Goal: Information Seeking & Learning: Learn about a topic

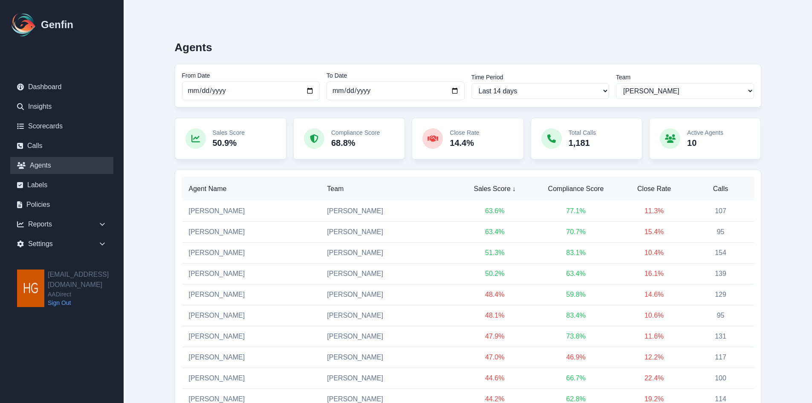
select select "14"
select select "2"
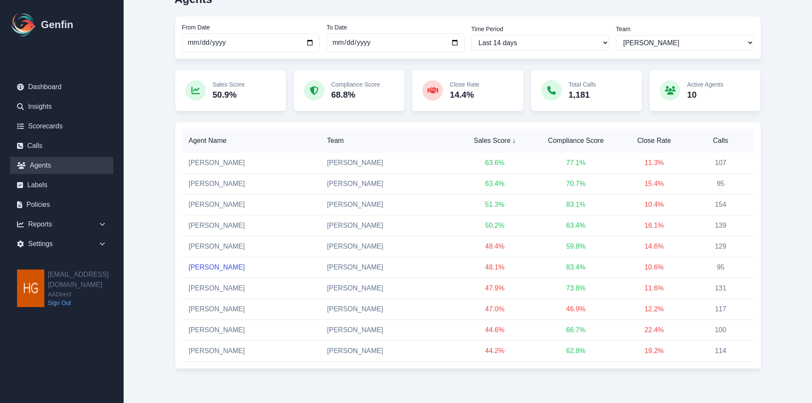
click at [213, 264] on link "[PERSON_NAME]" at bounding box center [217, 266] width 56 height 7
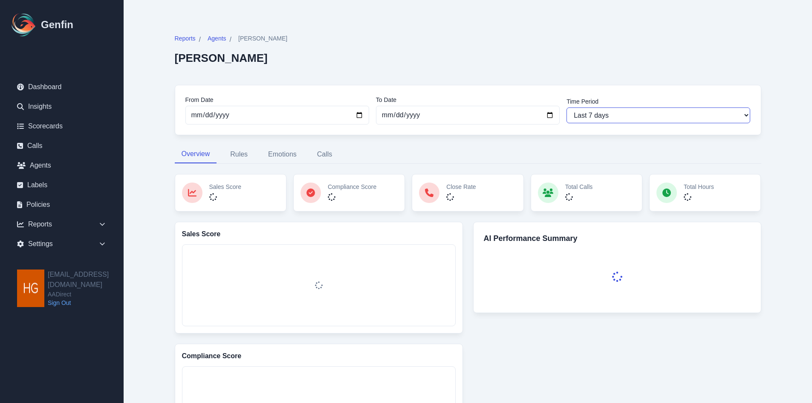
click at [642, 113] on select "Last 7 days Last 14 days Last 30 days Last 90 days Last 180 days Last 365 days …" at bounding box center [659, 115] width 184 height 16
select select "30"
click at [567, 107] on select "Last 7 days Last 14 days Last 30 days Last 90 days Last 180 days Last 365 days …" at bounding box center [659, 115] width 184 height 16
type input "[DATE]"
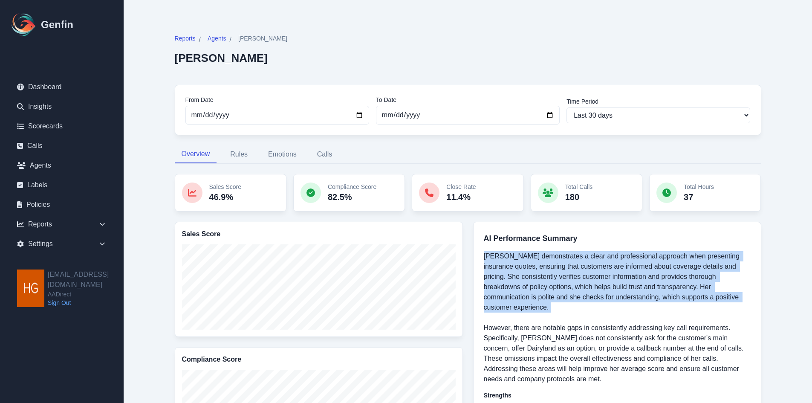
drag, startPoint x: 552, startPoint y: 307, endPoint x: 468, endPoint y: 255, distance: 98.2
copy p "[PERSON_NAME] demonstrates a clear and professional approach when presenting in…"
click at [26, 106] on link "Insights" at bounding box center [61, 106] width 103 height 17
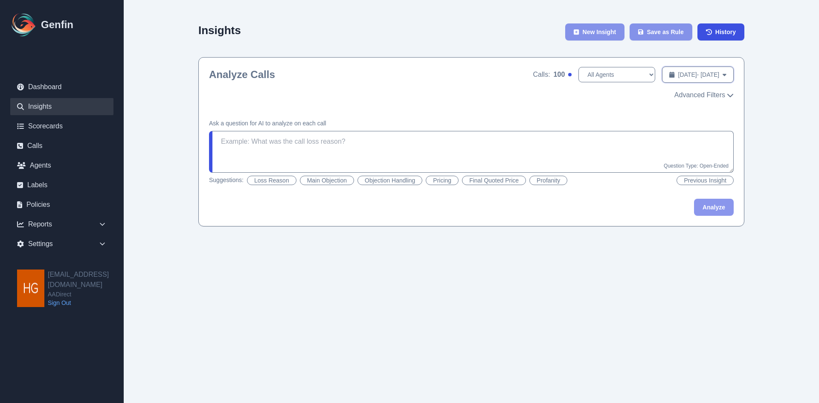
click at [691, 73] on span "[DATE] - [DATE]" at bounding box center [698, 74] width 41 height 9
select select "9"
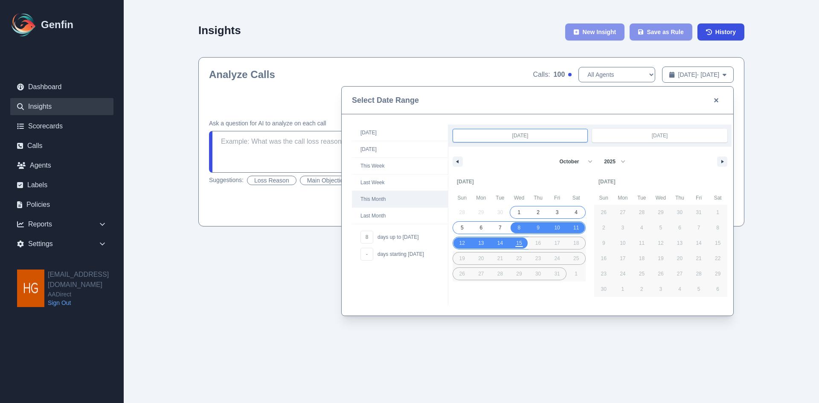
click at [377, 197] on span "This Month" at bounding box center [400, 199] width 96 height 16
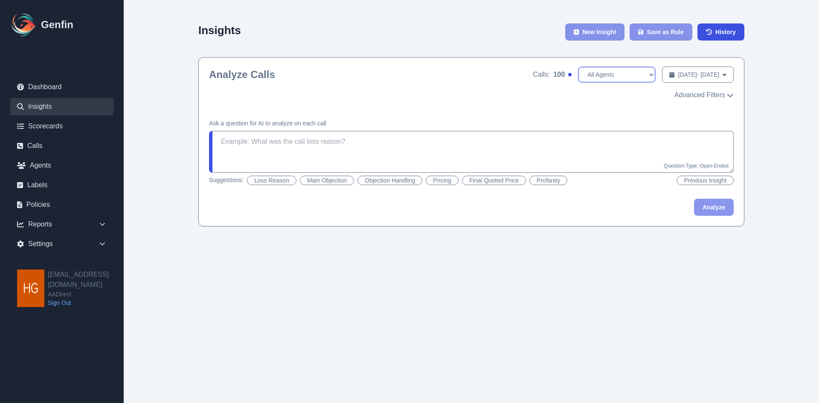
click at [602, 76] on select "All Agents [PERSON_NAME] [PERSON_NAME] [PERSON_NAME] [PERSON_NAME] [PERSON_NAME…" at bounding box center [616, 74] width 77 height 15
select select "[PERSON_NAME]"
click at [578, 67] on select "All Agents [PERSON_NAME] [PERSON_NAME] [PERSON_NAME] [PERSON_NAME] [PERSON_NAME…" at bounding box center [616, 74] width 77 height 15
click at [387, 182] on button "Objection Handling" at bounding box center [389, 180] width 65 height 9
type textarea "Did the agent handle the objections well? If there were multiple objections, di…"
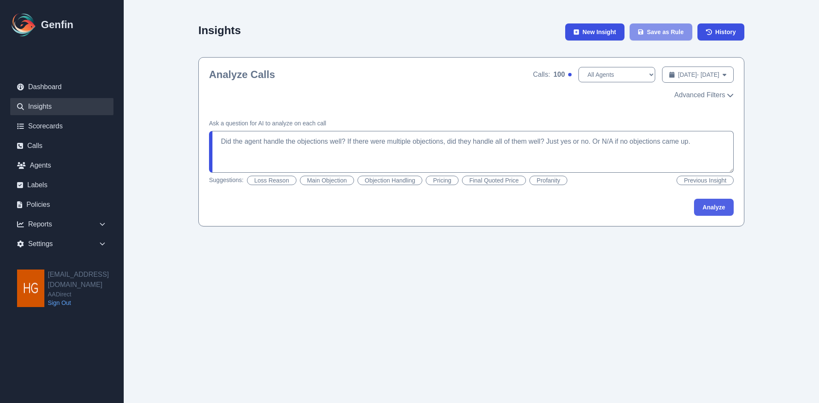
click at [718, 207] on button "Analyze" at bounding box center [714, 207] width 40 height 17
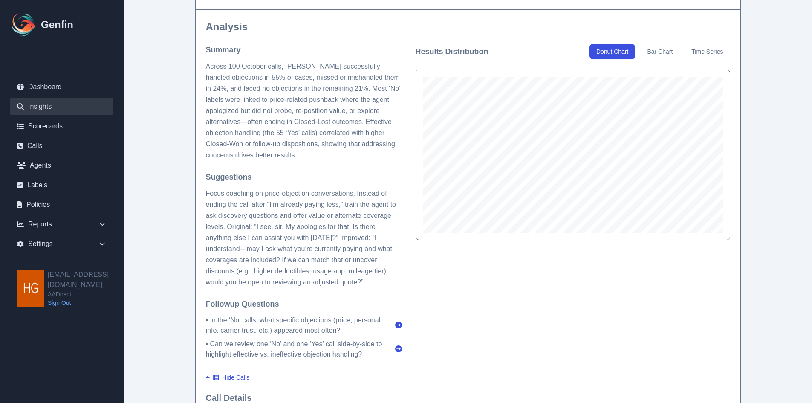
scroll to position [256, 0]
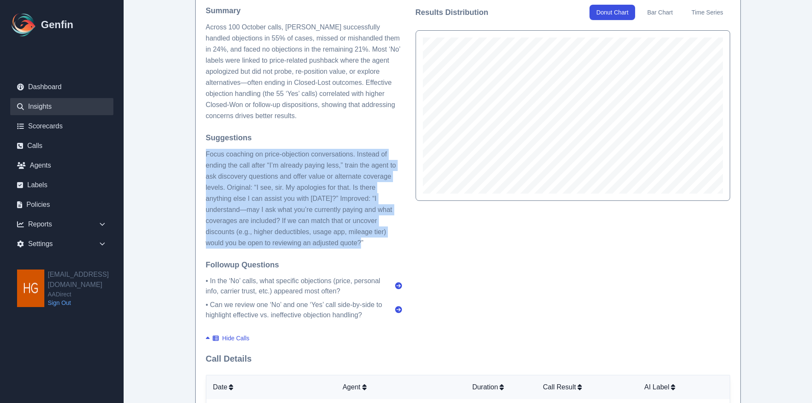
drag, startPoint x: 205, startPoint y: 150, endPoint x: 362, endPoint y: 245, distance: 183.4
click at [362, 245] on p "Focus coaching on price-objection conversations. Instead of ending the call aft…" at bounding box center [304, 199] width 196 height 100
copy p "Focus coaching on price-objection conversations. Instead of ending the call aft…"
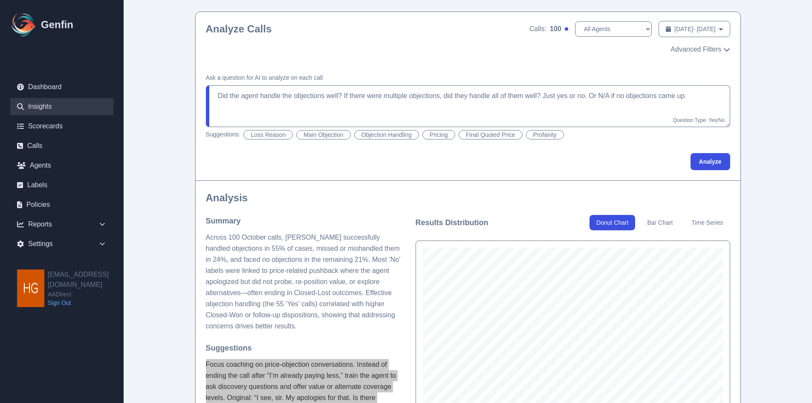
scroll to position [43, 0]
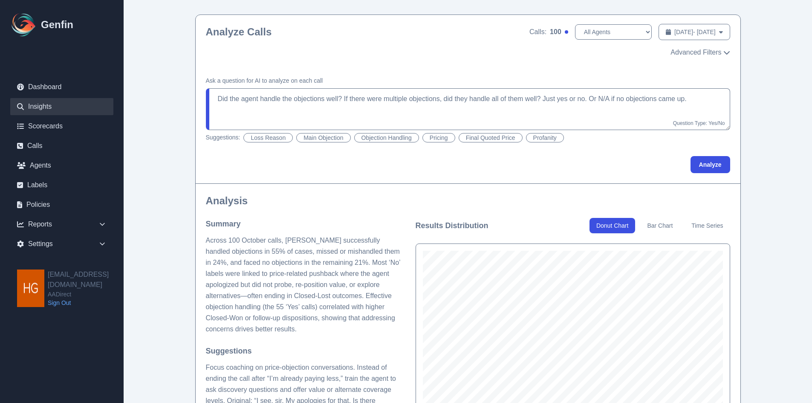
click at [317, 336] on div "Summary Across 100 October calls, [PERSON_NAME] successfully handled objections…" at bounding box center [304, 375] width 196 height 315
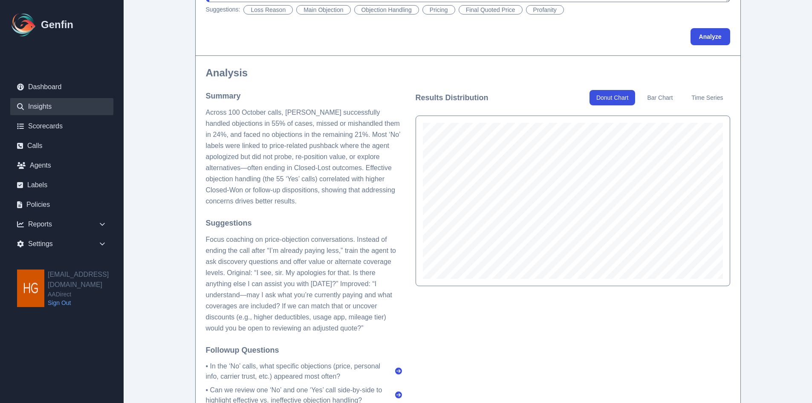
scroll to position [0, 0]
